Goal: Submit feedback/report problem

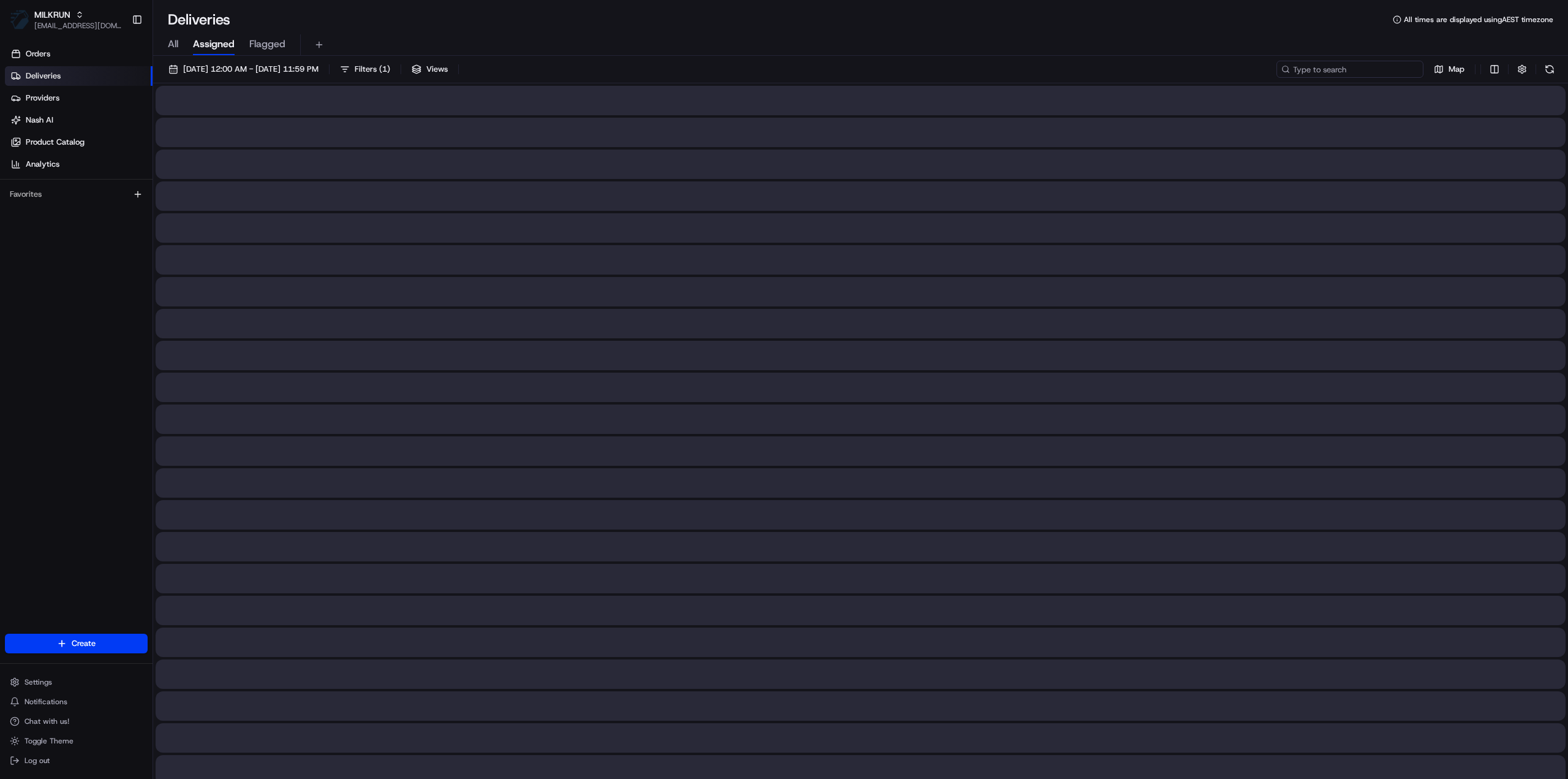
click at [1375, 73] on input at bounding box center [1349, 69] width 147 height 17
paste input "78cd7996-eee8-4a98-901c-6c8daa757d0c"
type input "78cd7996-eee8-4a98-901c-6c8daa757d0c"
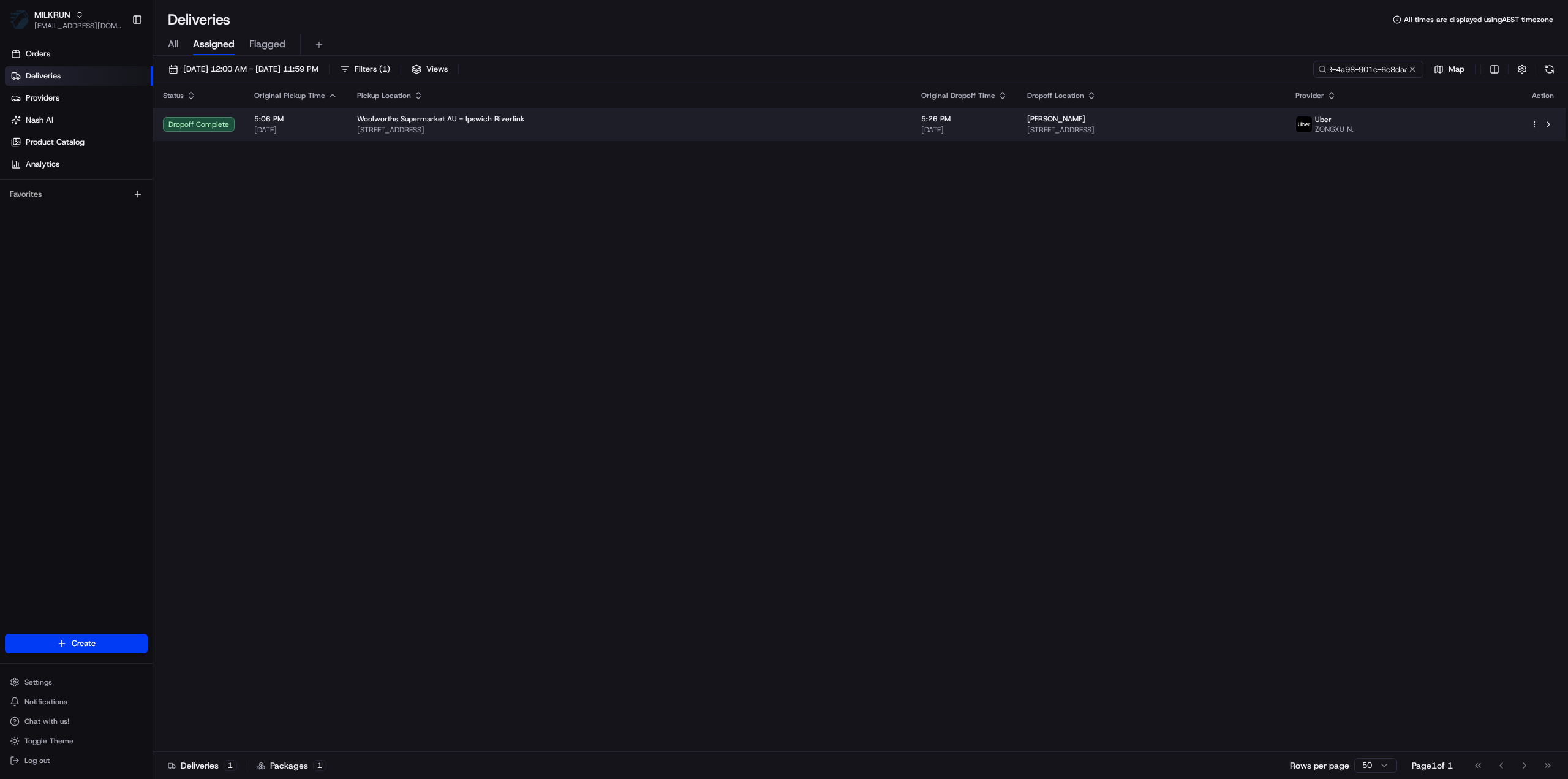
click at [1114, 128] on span "[STREET_ADDRESS]" at bounding box center [1151, 130] width 248 height 10
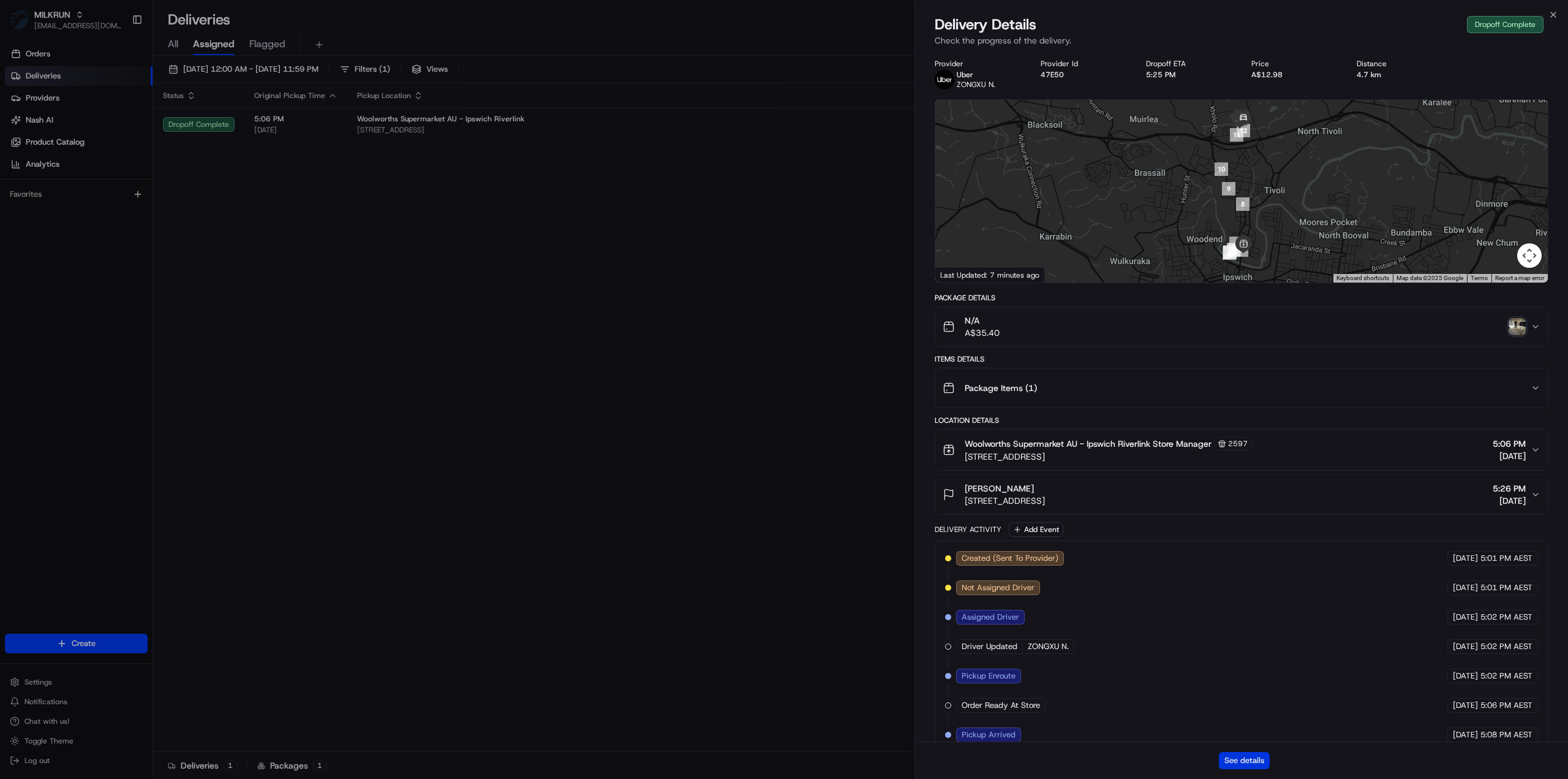
click at [1236, 751] on button "See details" at bounding box center [1244, 760] width 51 height 17
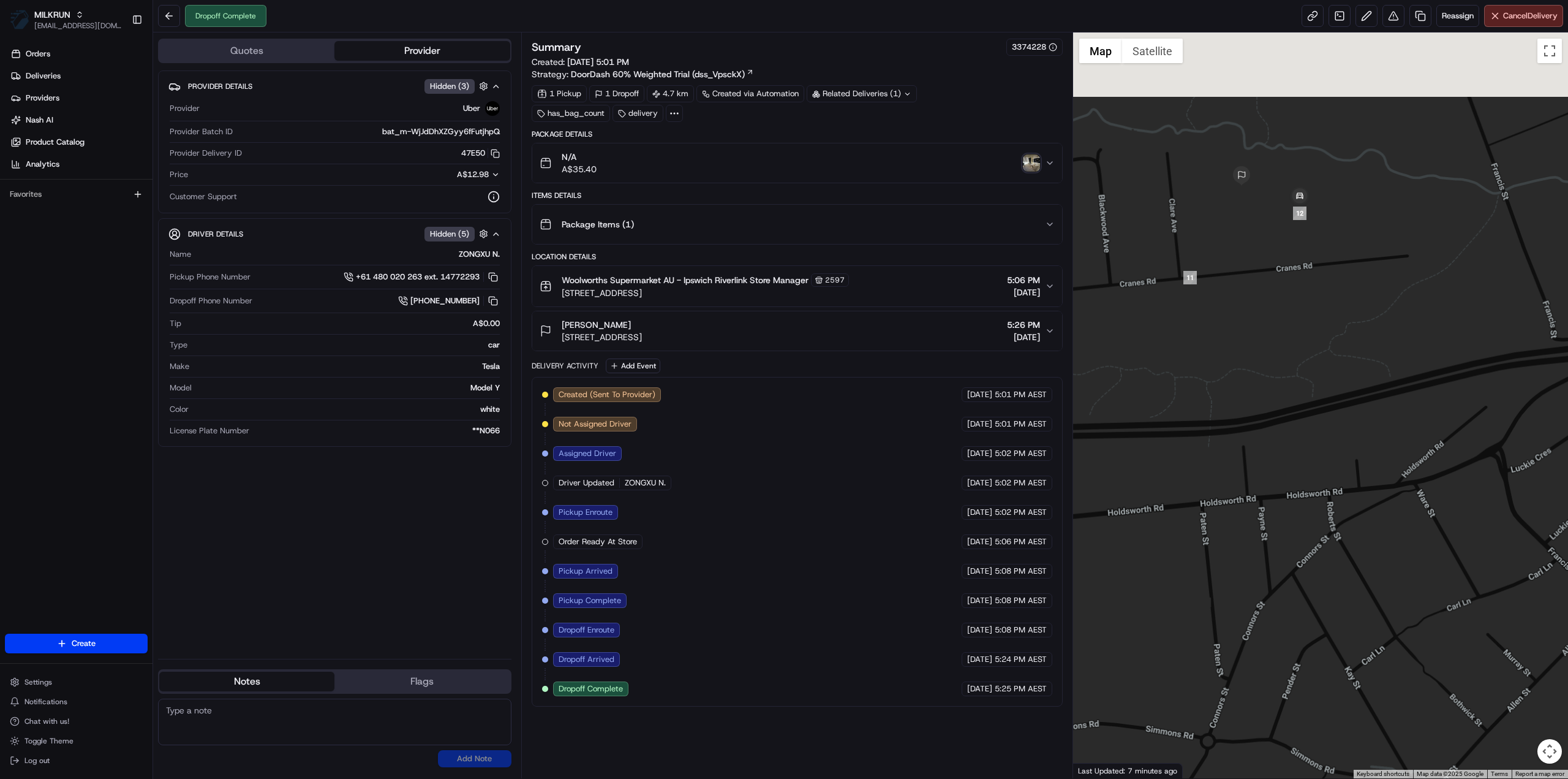
drag, startPoint x: 1298, startPoint y: 132, endPoint x: 1302, endPoint y: 322, distance: 190.0
click at [1298, 346] on div at bounding box center [1320, 405] width 495 height 745
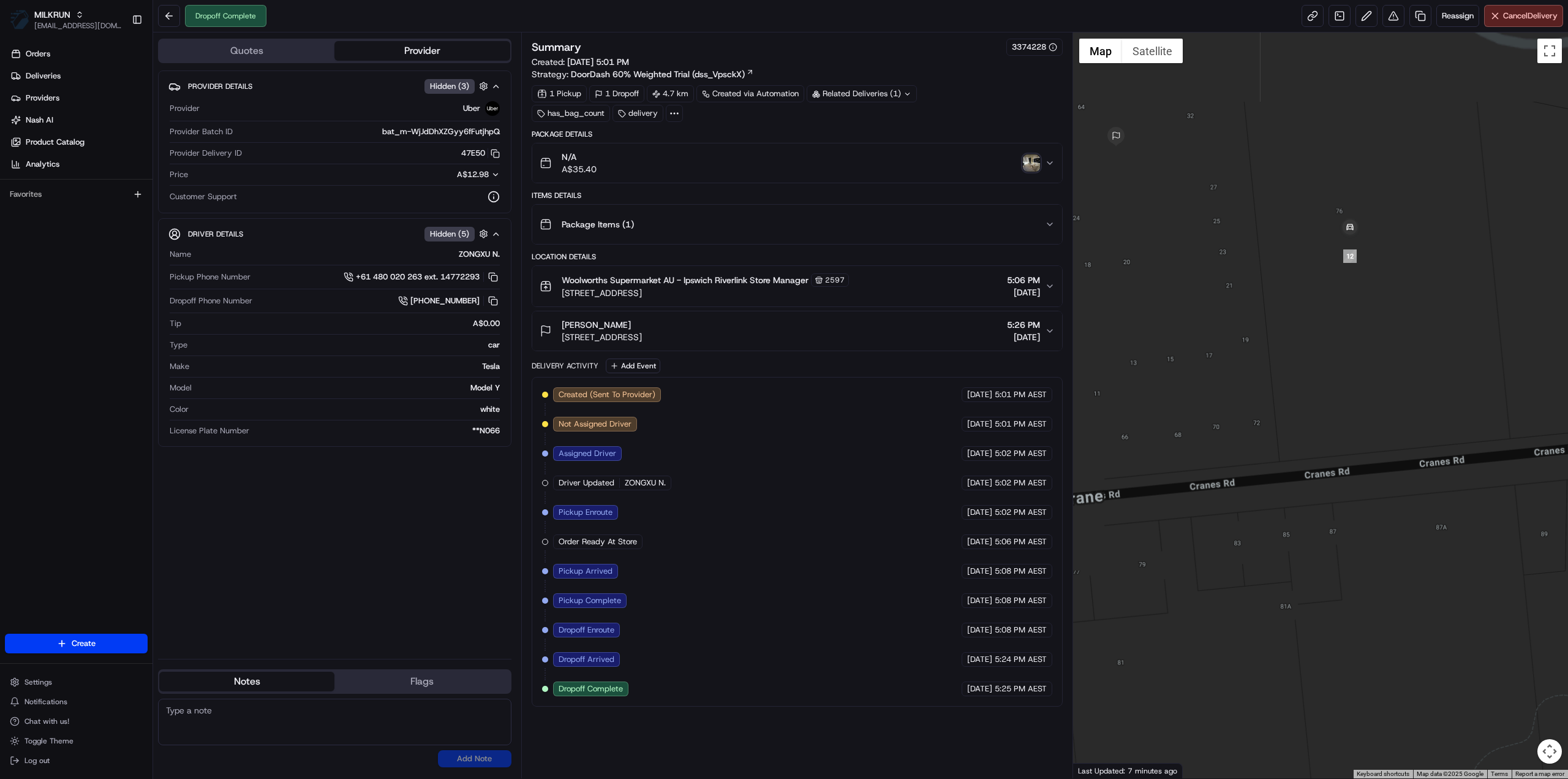
drag, startPoint x: 1237, startPoint y: 203, endPoint x: 1269, endPoint y: 404, distance: 203.5
click at [1269, 404] on div at bounding box center [1320, 405] width 495 height 745
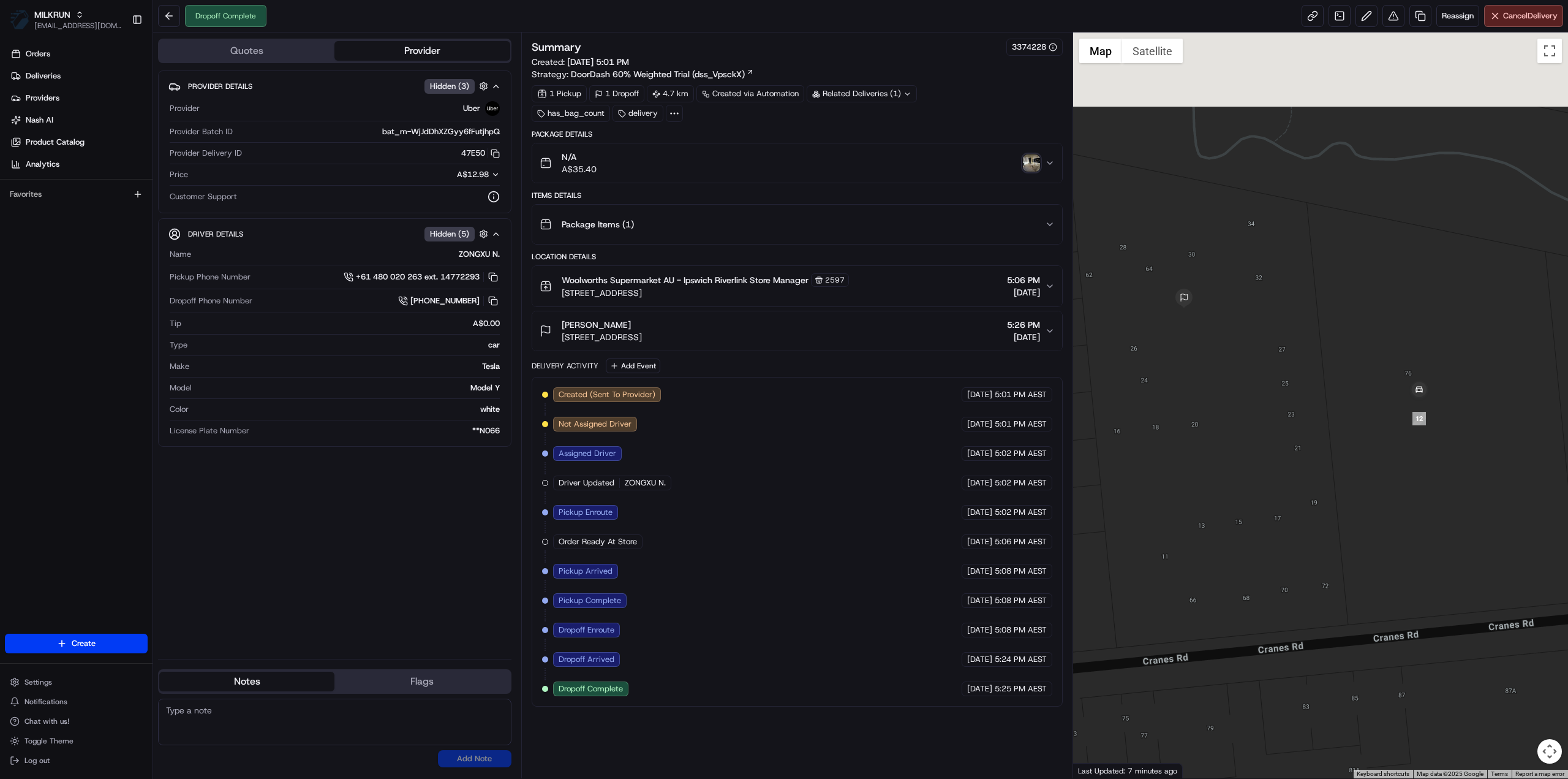
drag, startPoint x: 1210, startPoint y: 383, endPoint x: 1255, endPoint y: 587, distance: 208.9
click at [1255, 587] on div at bounding box center [1320, 405] width 495 height 745
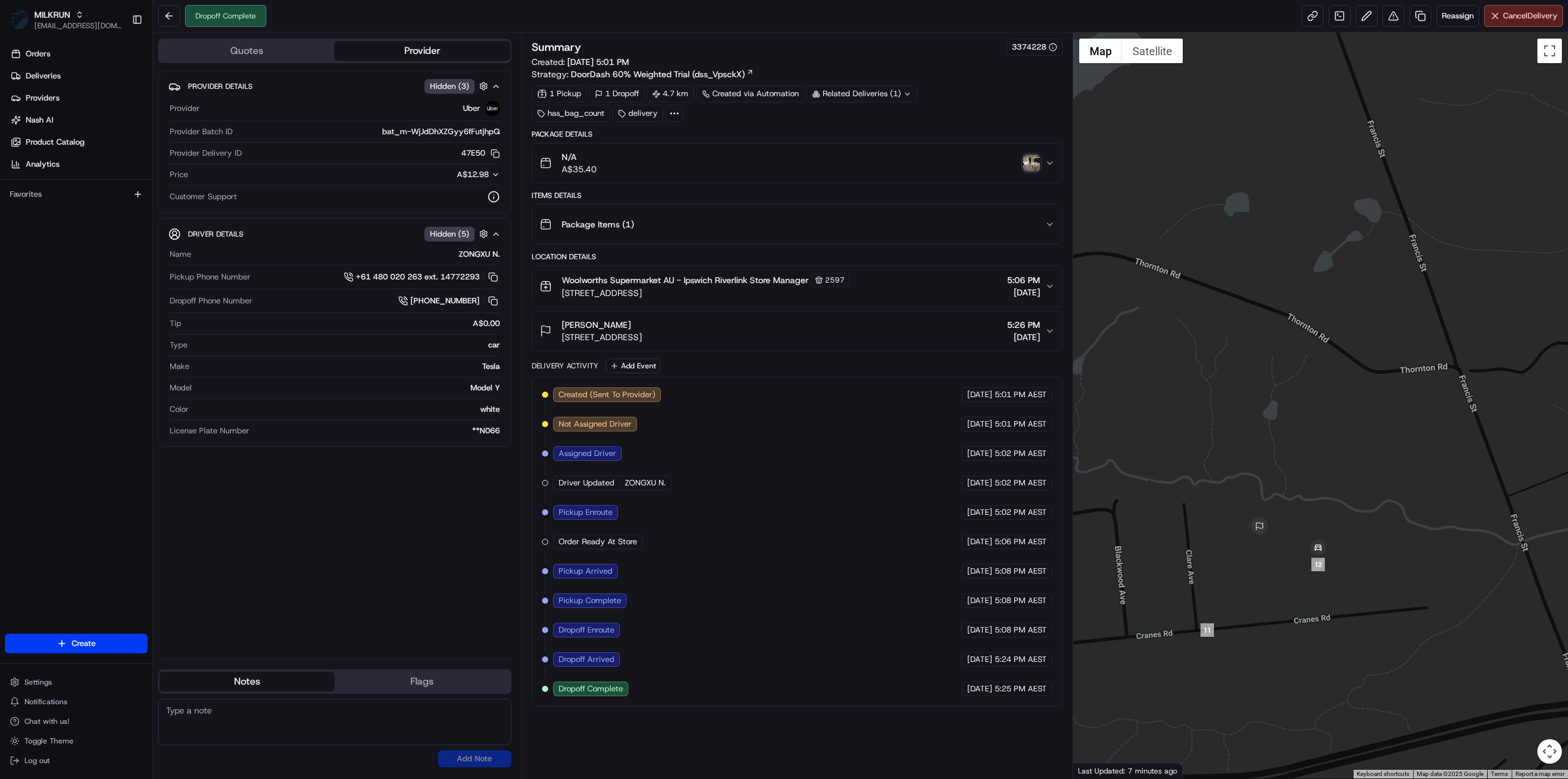
drag, startPoint x: 753, startPoint y: 334, endPoint x: 560, endPoint y: 334, distance: 193.0
click at [560, 334] on div "Emily Green 26 Songbird St, North Ipswich, QLD 4305, AU 5:26 PM 19/08/2025" at bounding box center [792, 330] width 505 height 24
copy span "[STREET_ADDRESS]"
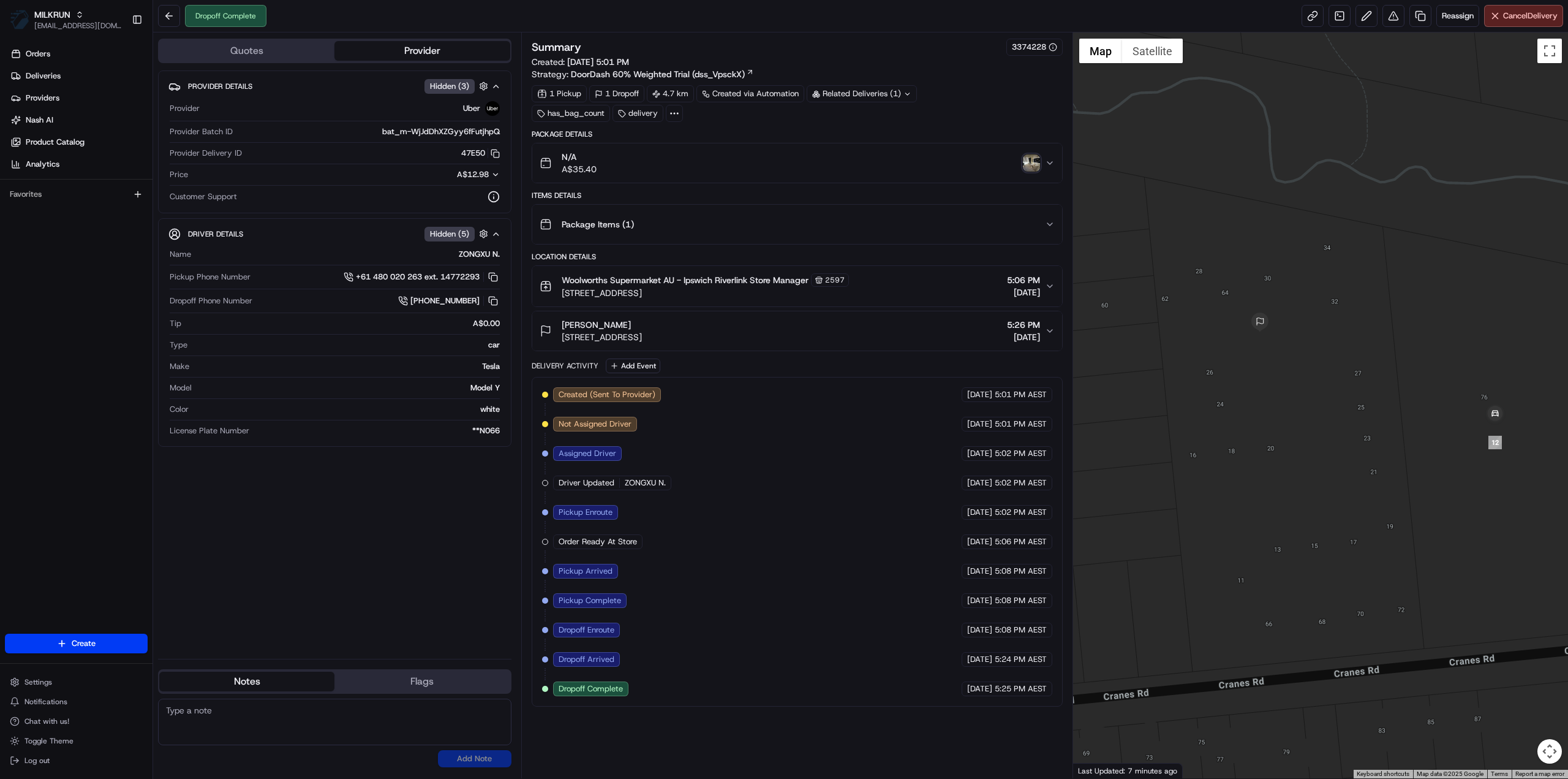
drag, startPoint x: 1132, startPoint y: 516, endPoint x: 1450, endPoint y: 569, distance: 322.4
click at [1452, 569] on div at bounding box center [1320, 405] width 495 height 745
click at [1393, 17] on button at bounding box center [1393, 15] width 22 height 22
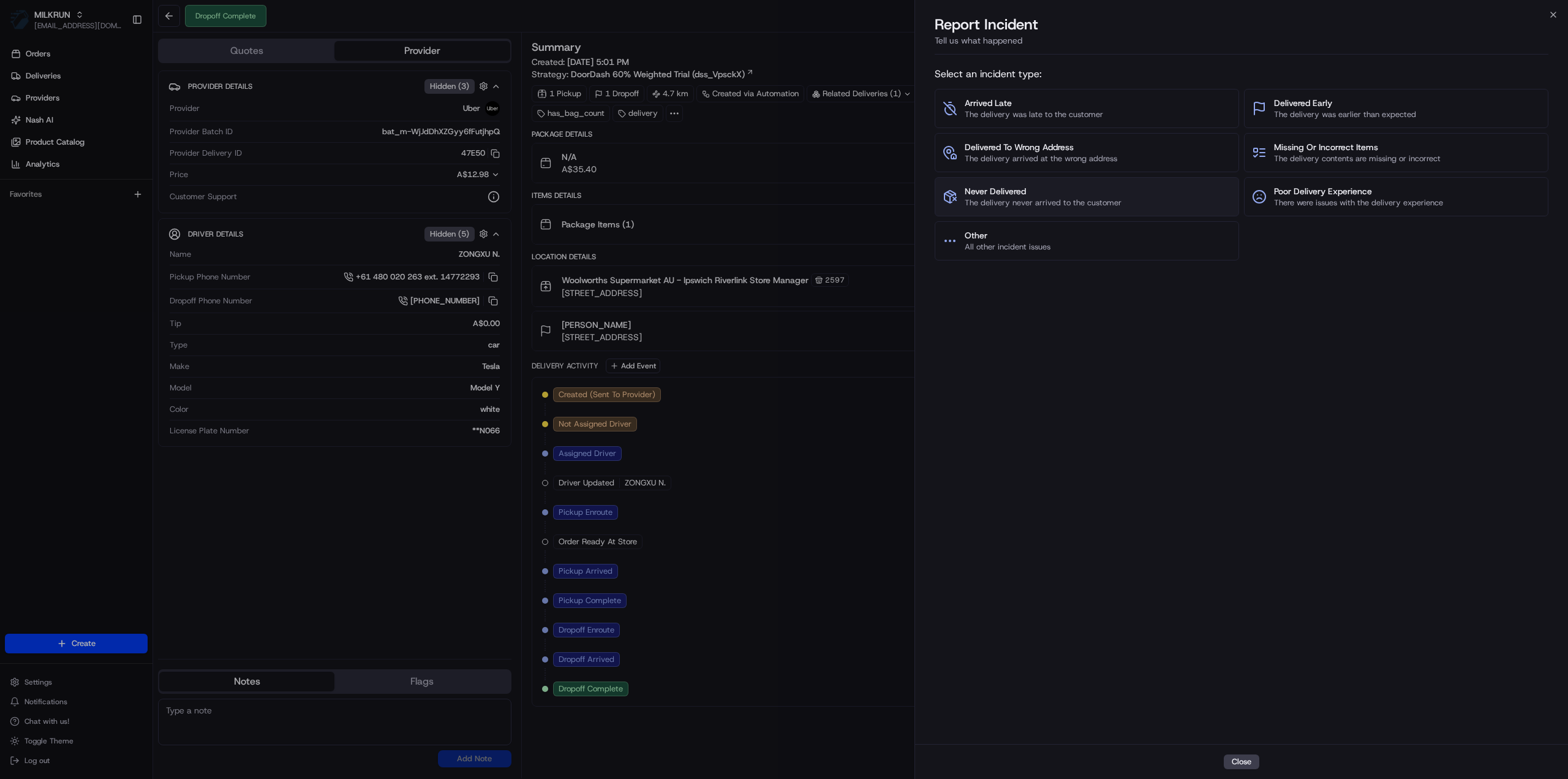
click at [1018, 192] on span "Never Delivered" at bounding box center [1043, 191] width 157 height 12
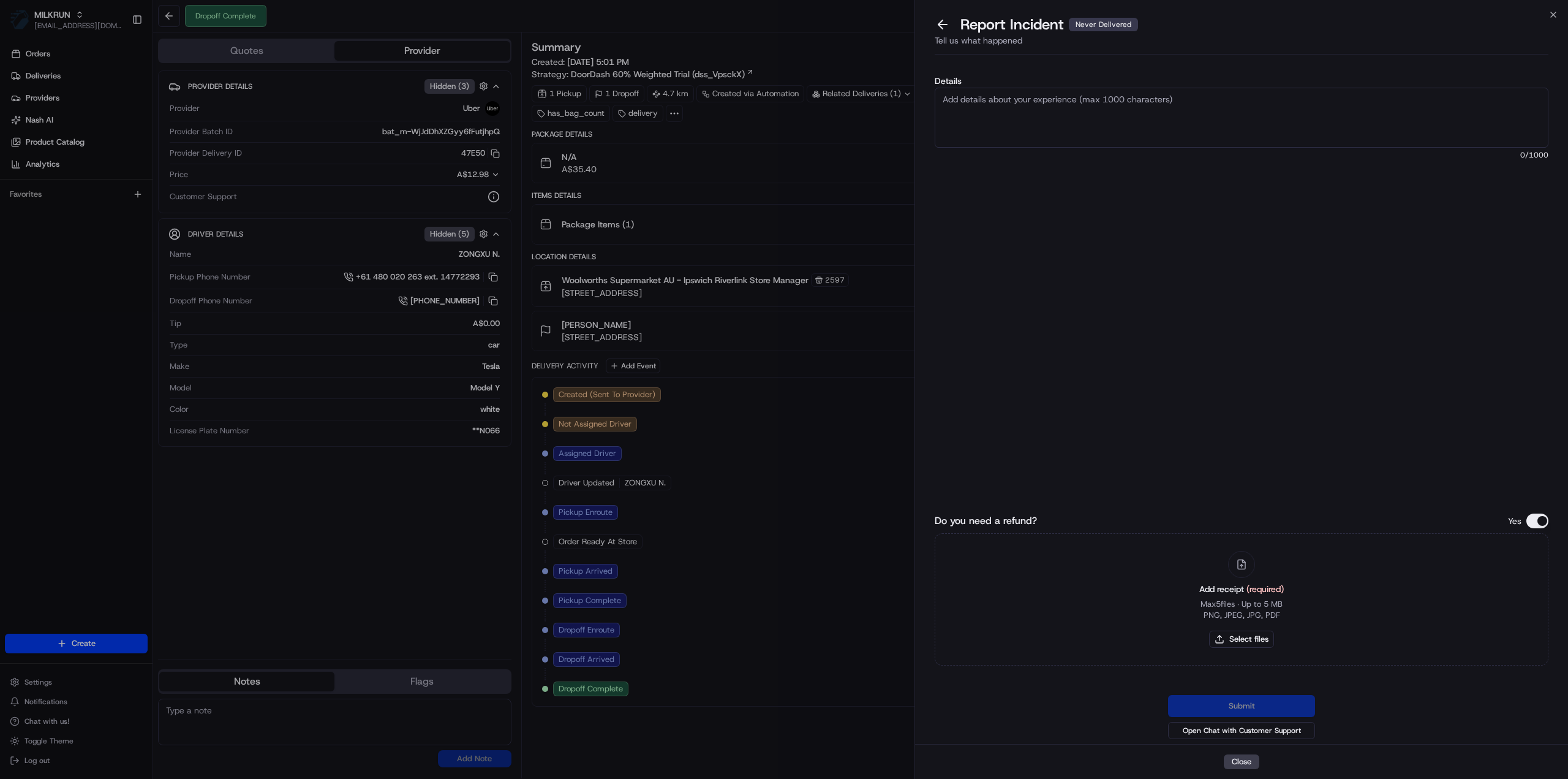
click at [1001, 113] on textarea "Details" at bounding box center [1241, 117] width 614 height 60
type textarea "Customer has not received their order"
click at [1259, 637] on button "Select files" at bounding box center [1241, 639] width 65 height 17
type input "C:\fakepath\Emily - Invoice.pdf"
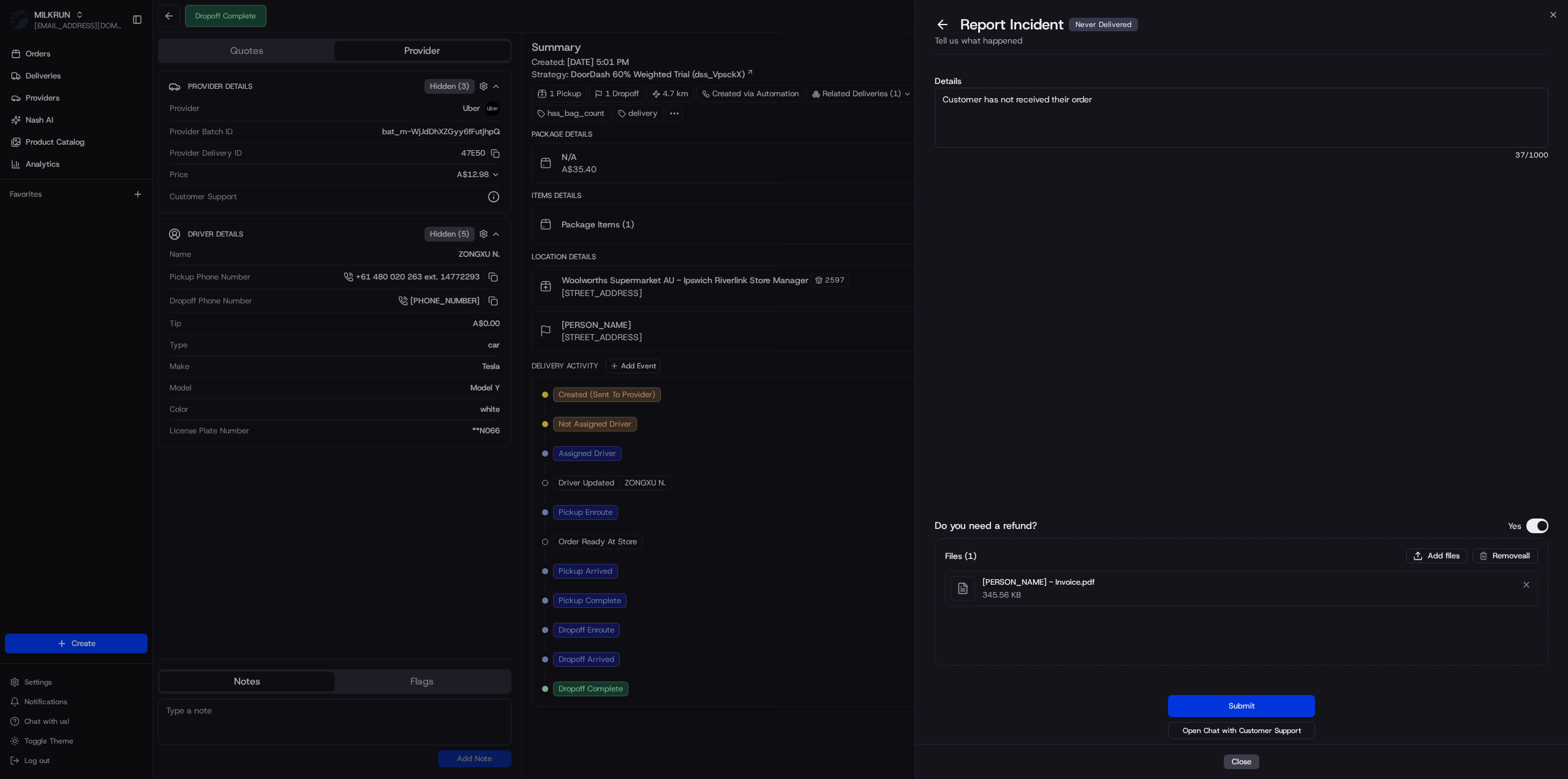
click at [1302, 706] on button "Submit" at bounding box center [1241, 706] width 147 height 22
